Goal: Transaction & Acquisition: Download file/media

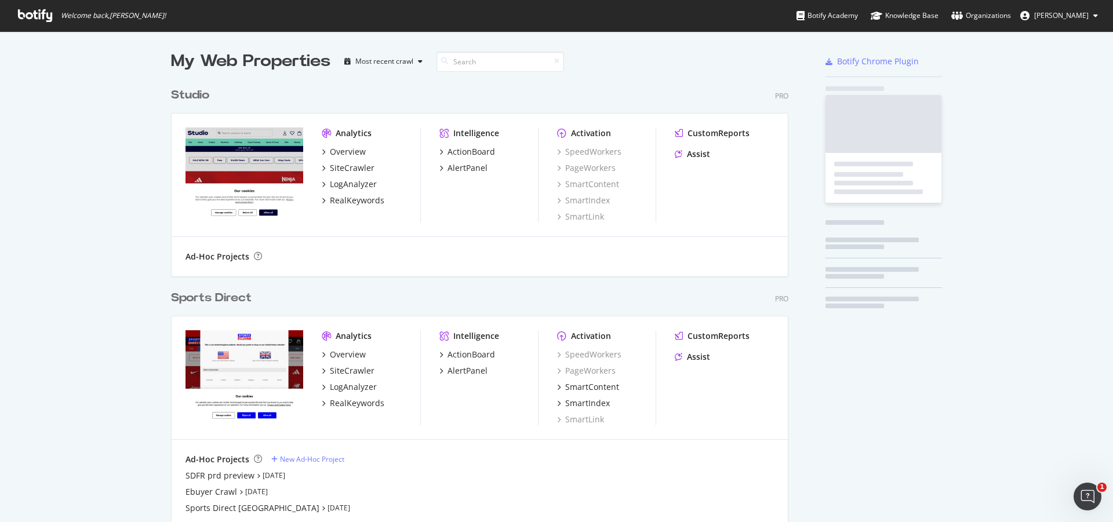
scroll to position [718, 618]
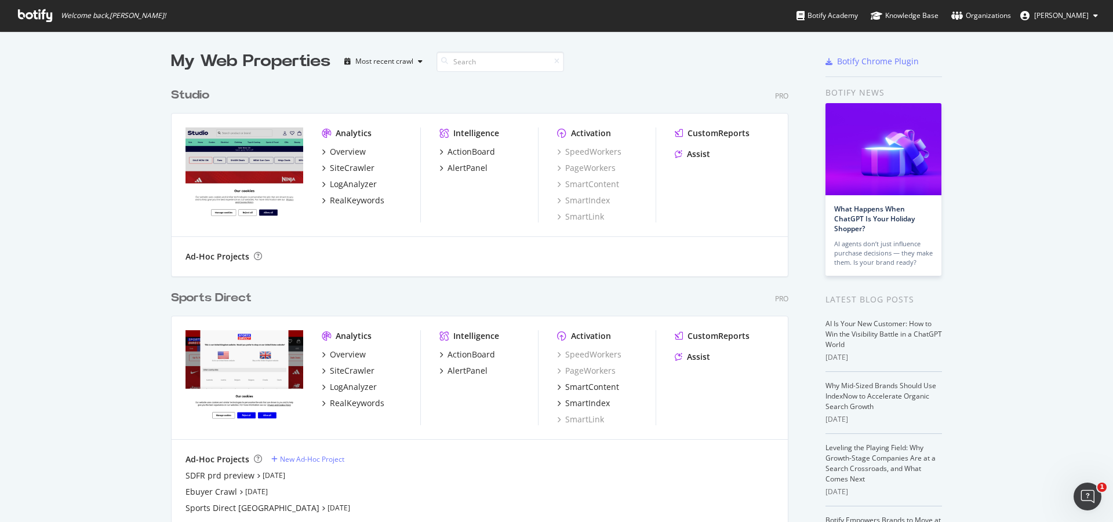
click at [218, 293] on div "Sports Direct" at bounding box center [211, 298] width 81 height 17
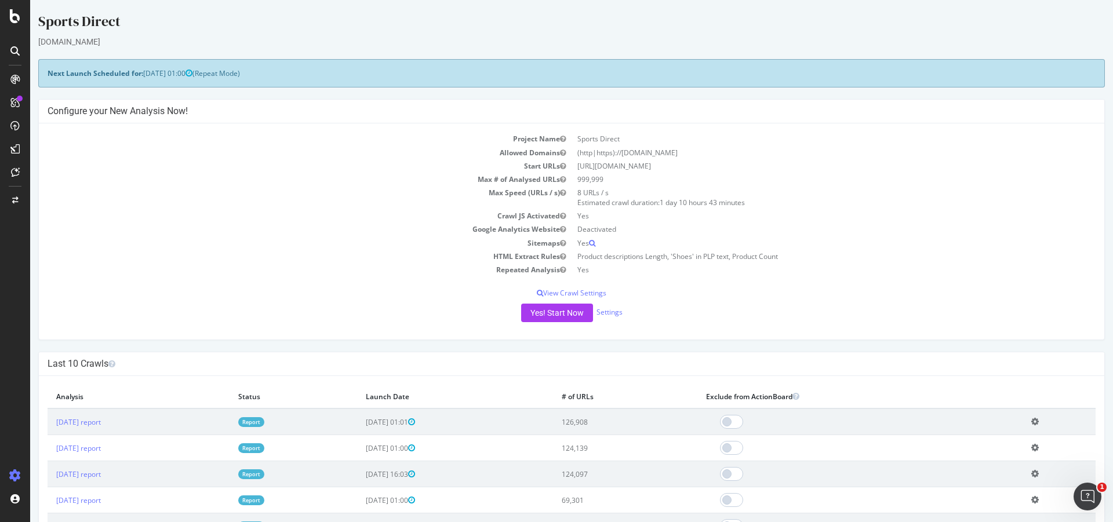
click at [17, 56] on div at bounding box center [15, 51] width 19 height 19
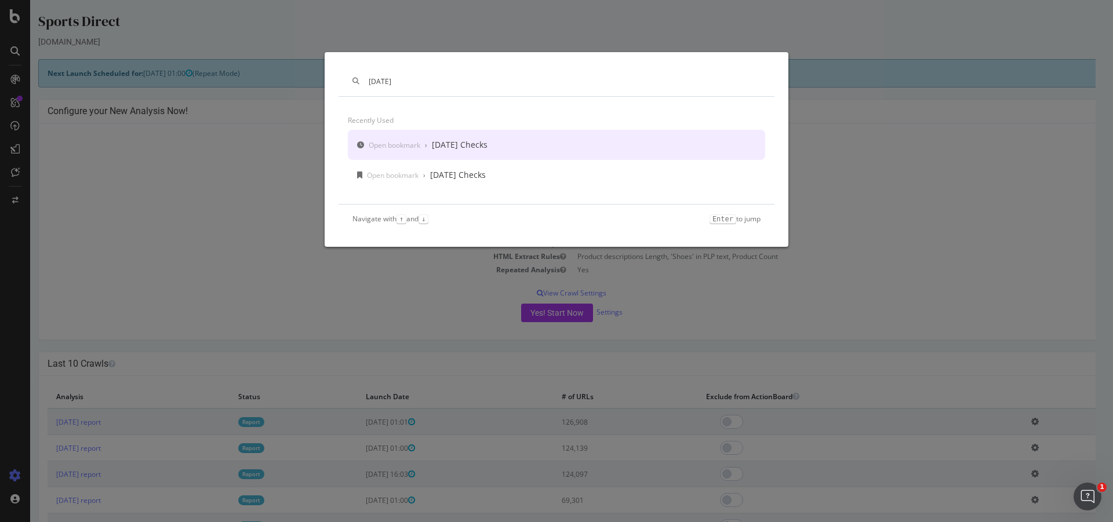
type input "[DATE]"
click at [466, 144] on div "[DATE] Checks" at bounding box center [460, 145] width 56 height 12
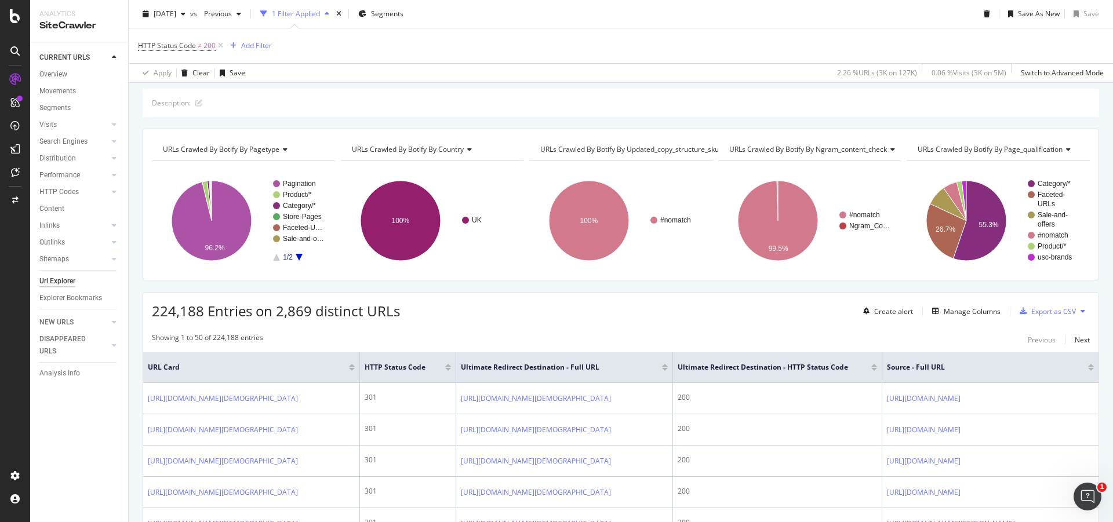
scroll to position [58, 0]
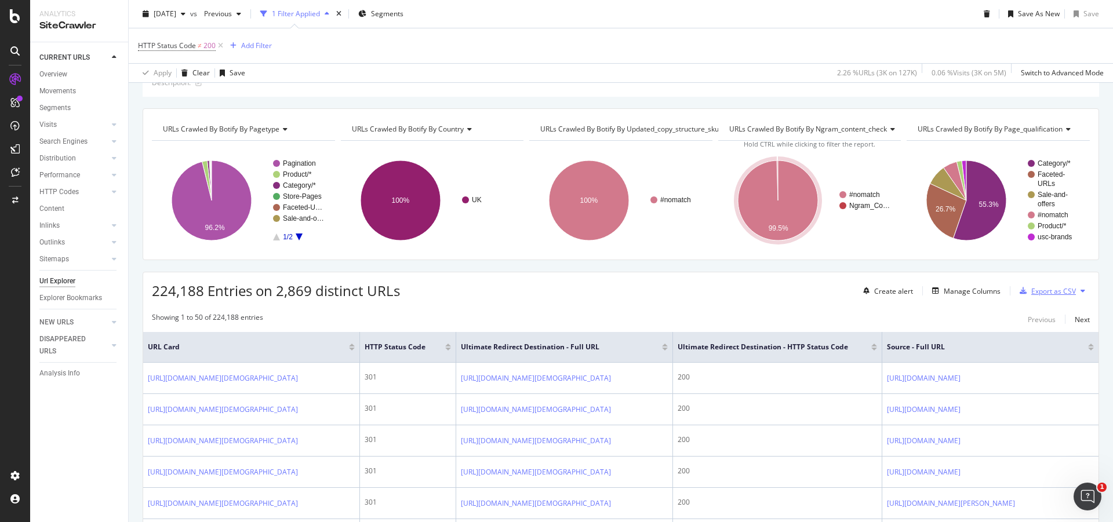
click at [1051, 294] on div "Export as CSV" at bounding box center [1053, 291] width 45 height 10
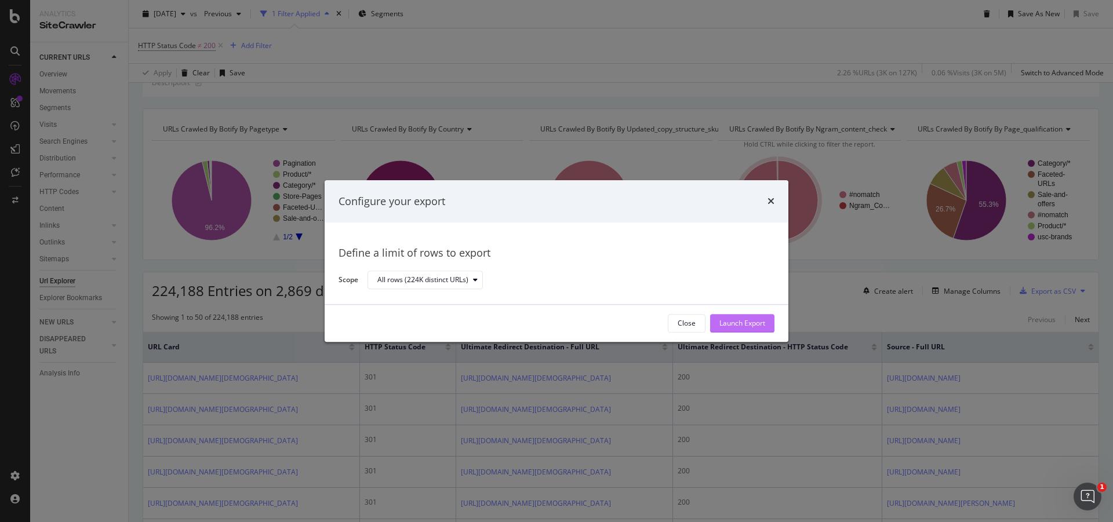
click at [740, 319] on div "Launch Export" at bounding box center [742, 324] width 46 height 10
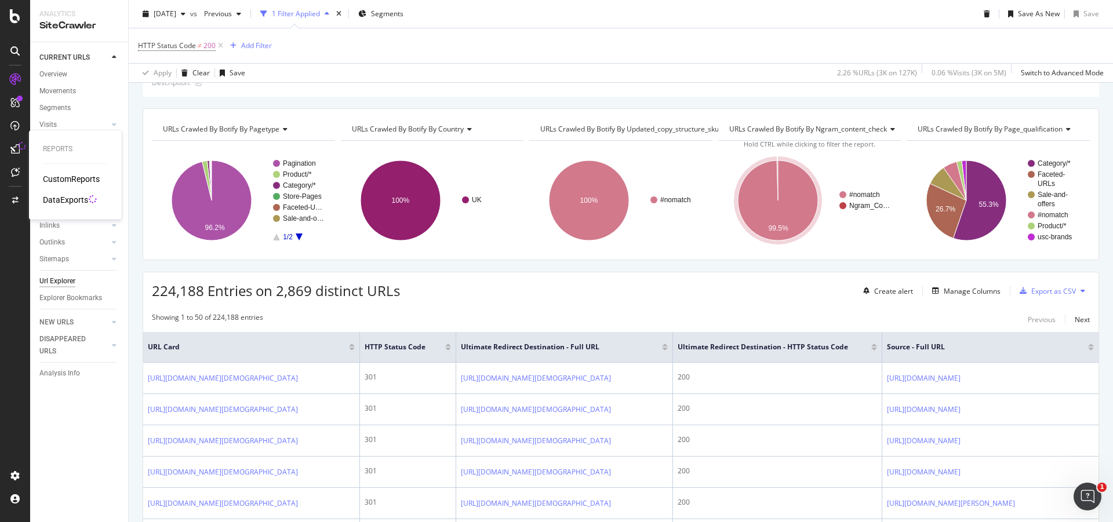
click at [73, 205] on div "DataExports" at bounding box center [65, 200] width 45 height 12
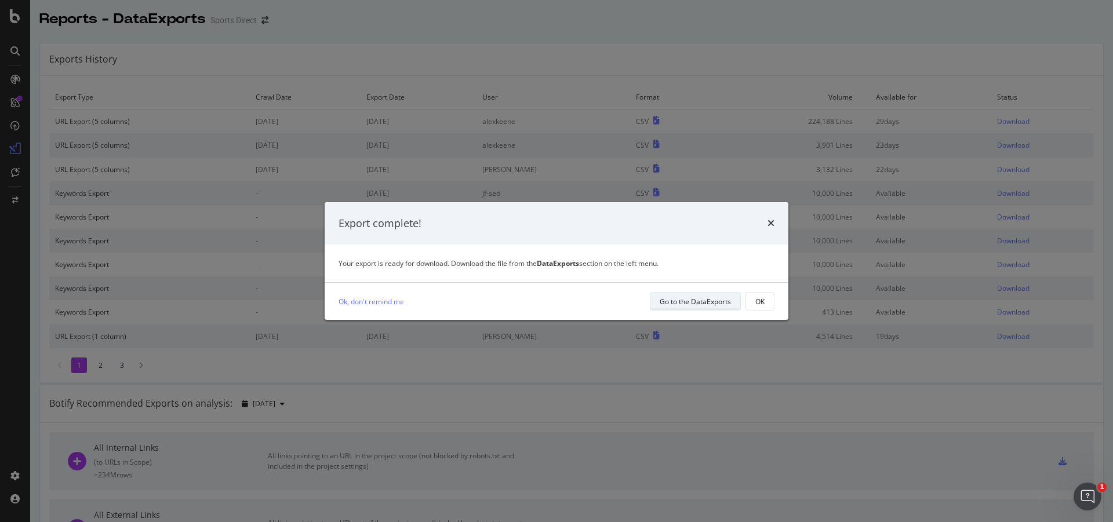
click at [668, 298] on div "Go to the DataExports" at bounding box center [695, 302] width 71 height 10
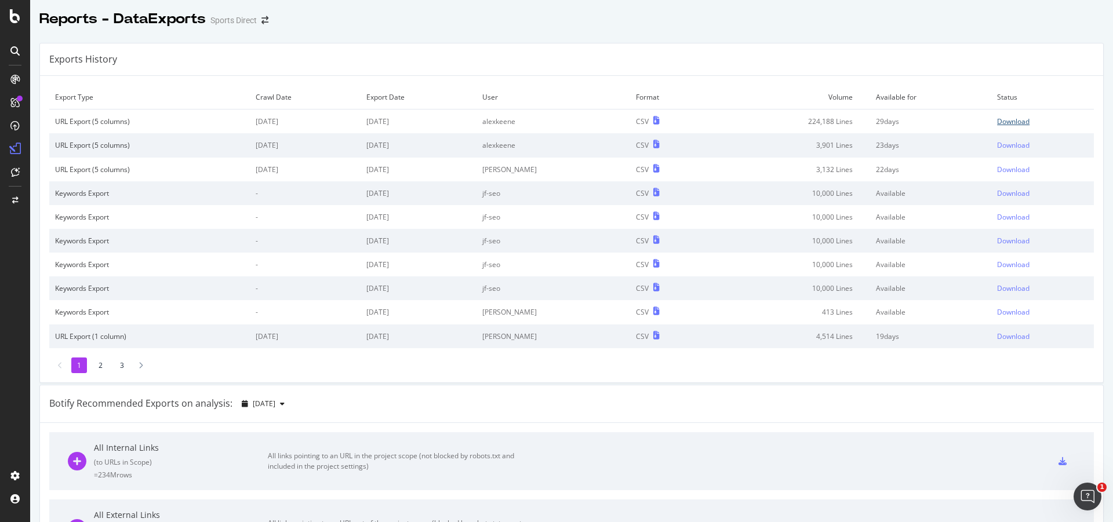
click at [997, 121] on div "Download" at bounding box center [1013, 121] width 32 height 10
